Goal: Find specific page/section: Find specific page/section

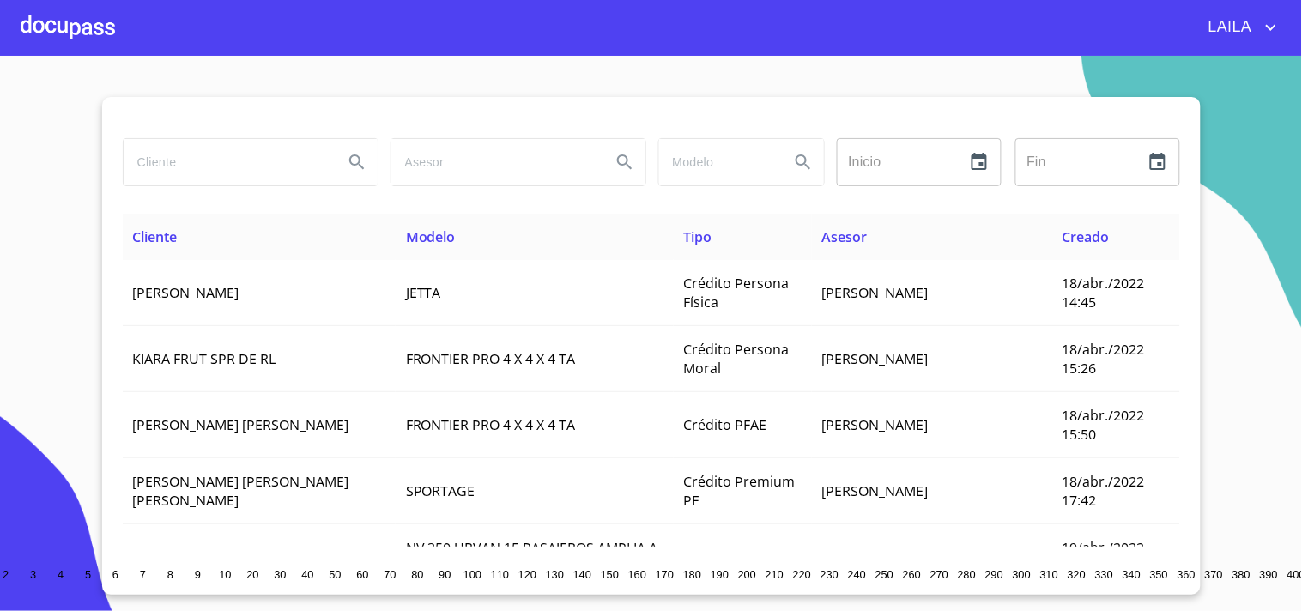
click at [232, 174] on input "search" at bounding box center [227, 162] width 206 height 46
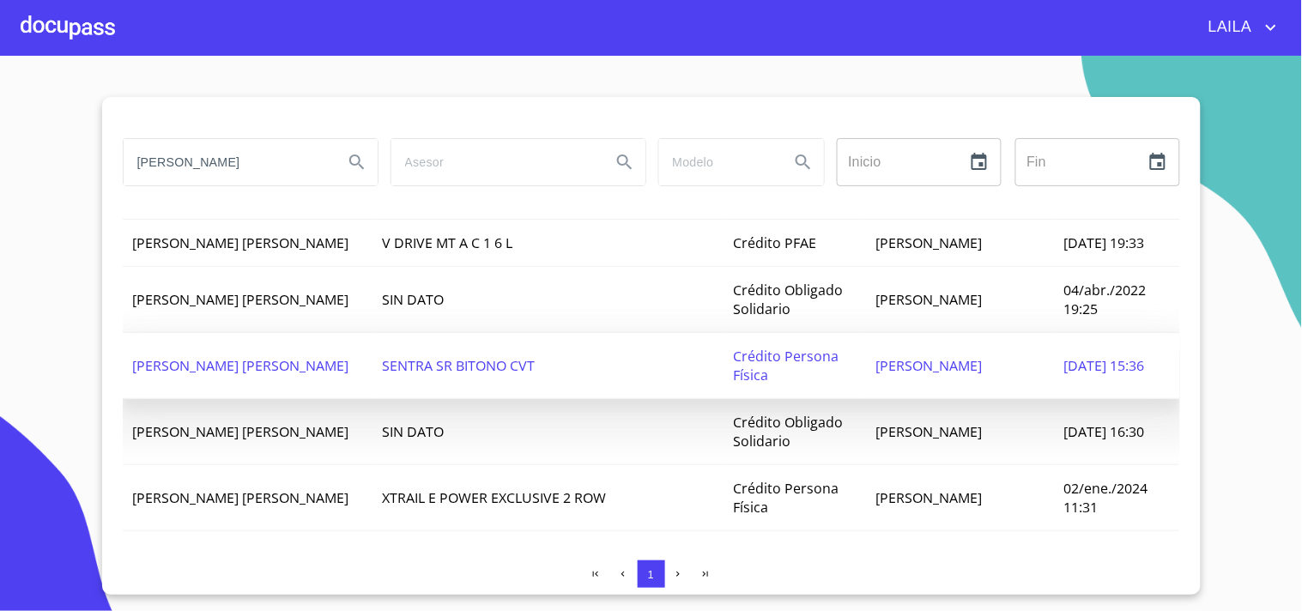
scroll to position [191, 0]
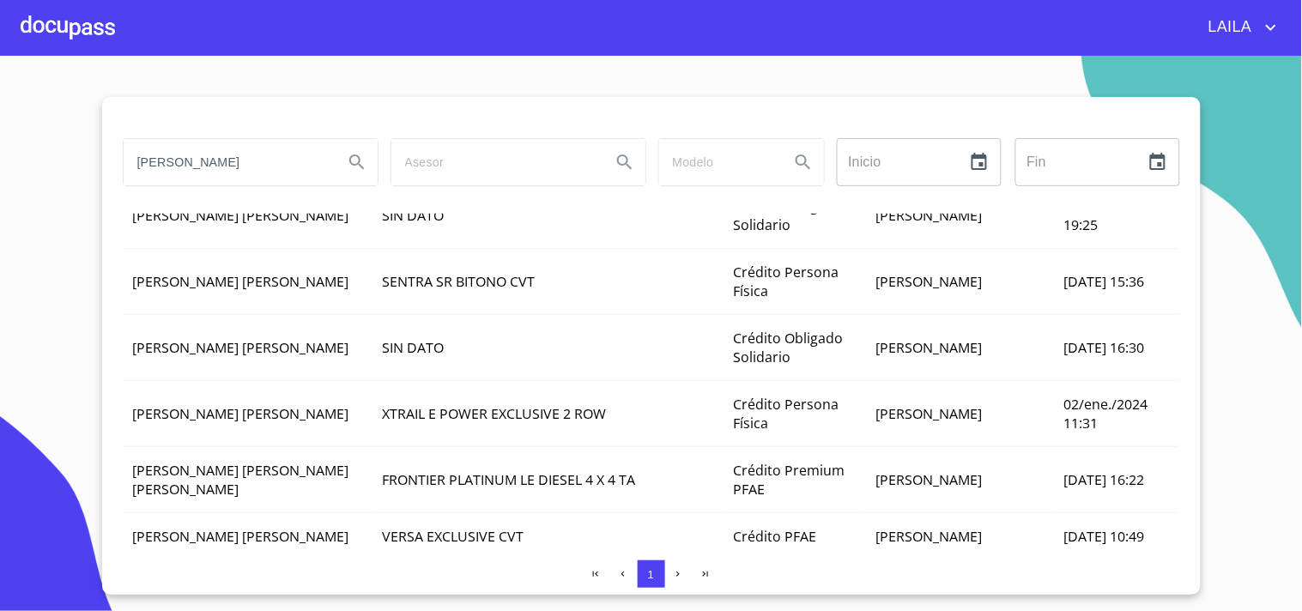
type input "[PERSON_NAME]"
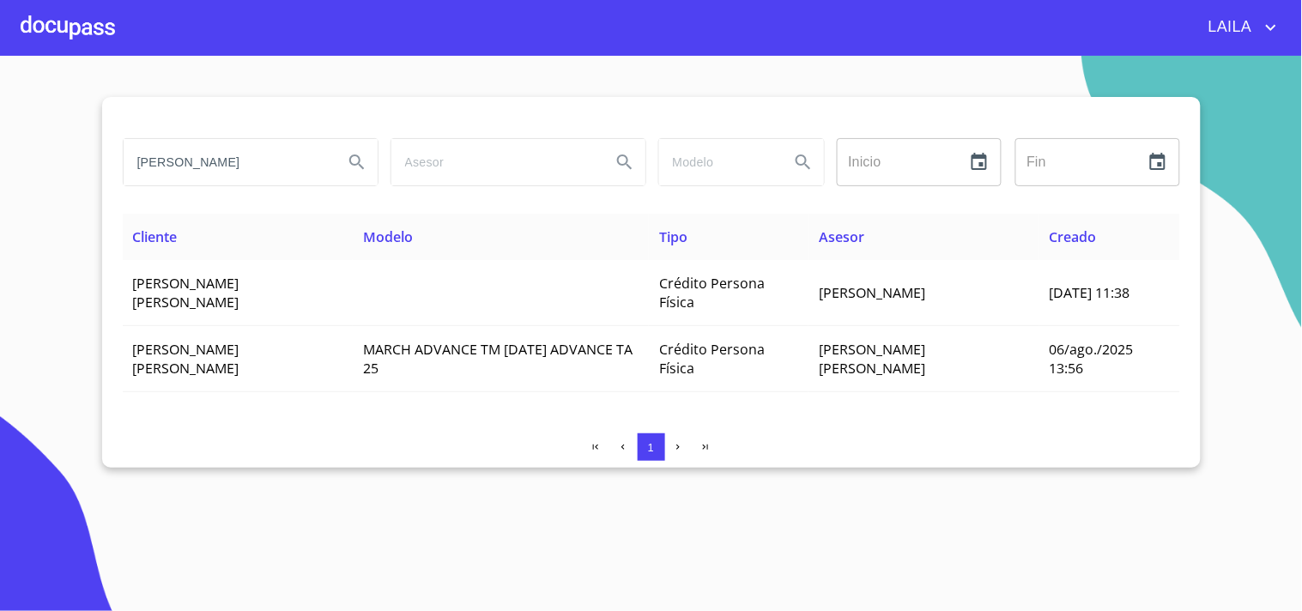
scroll to position [0, 0]
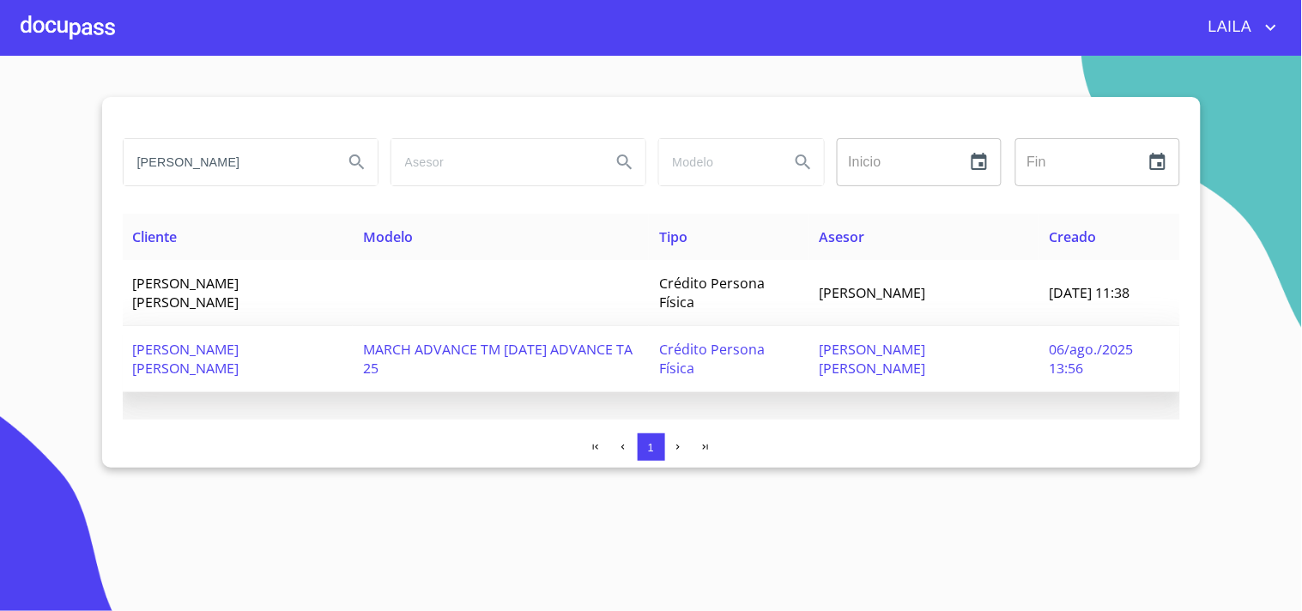
click at [222, 332] on td "[PERSON_NAME] [PERSON_NAME]" at bounding box center [238, 359] width 231 height 66
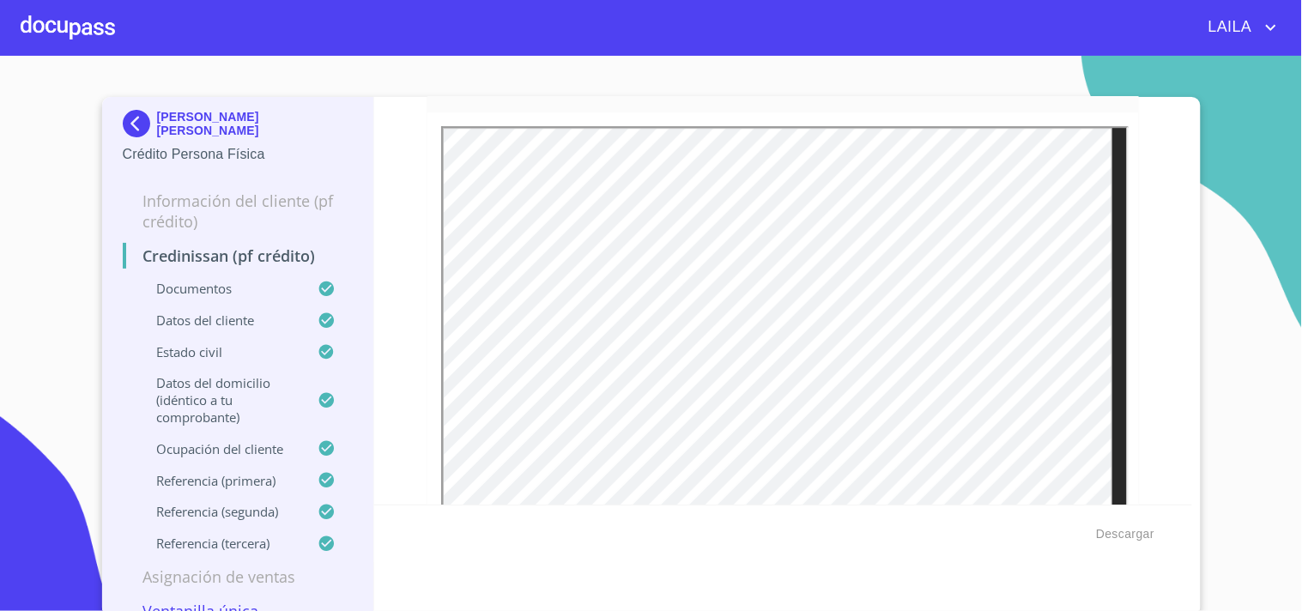
scroll to position [4769, 0]
